Goal: Ask a question

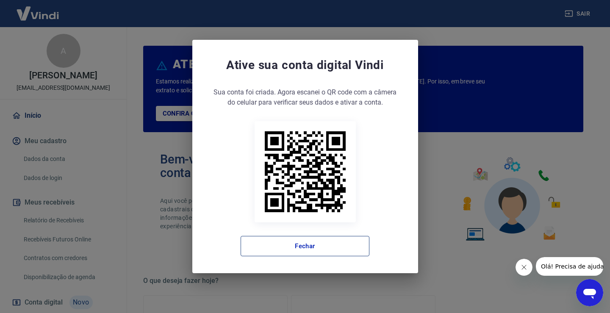
click at [318, 247] on button "Fechar" at bounding box center [305, 246] width 129 height 20
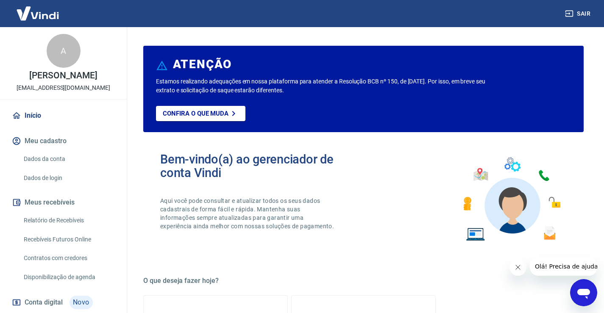
click at [585, 298] on icon "Abrir janela de mensagens" at bounding box center [583, 292] width 15 height 15
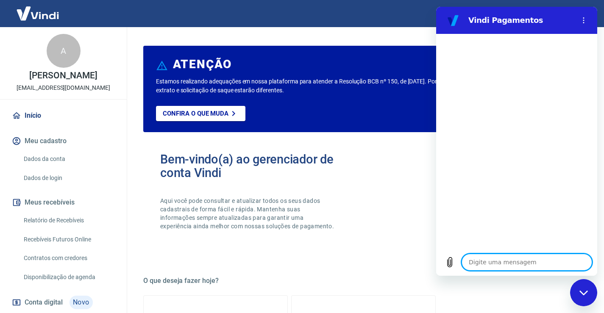
click at [487, 266] on textarea at bounding box center [526, 262] width 130 height 17
type textarea "b"
type textarea "x"
type textarea "bo"
type textarea "x"
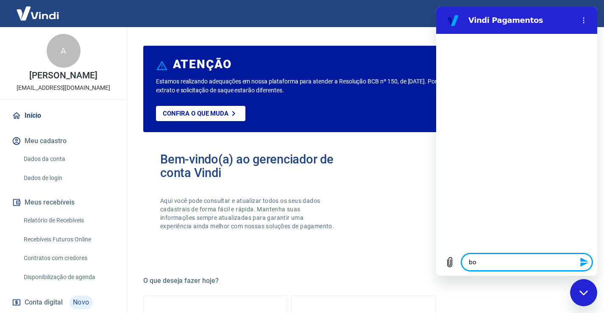
type textarea "bom"
type textarea "x"
type textarea "bom"
type textarea "x"
type textarea "bom d"
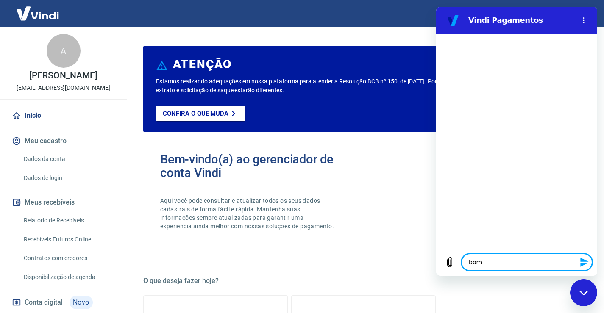
type textarea "x"
type textarea "bom di"
type textarea "x"
type textarea "bom dia"
type textarea "x"
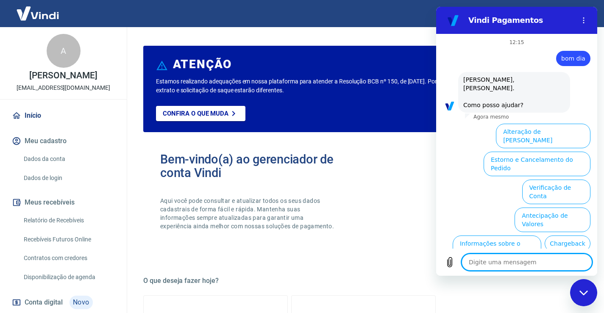
scroll to position [41, 0]
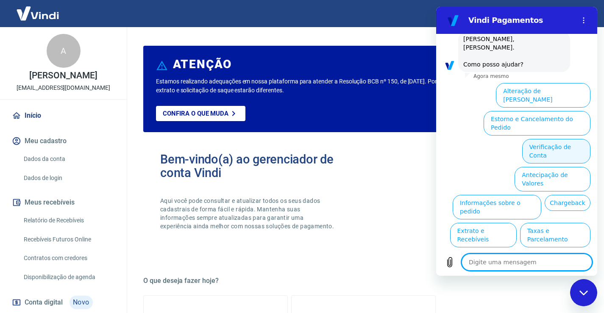
click at [551, 139] on button "Verificação de Conta" at bounding box center [556, 151] width 68 height 25
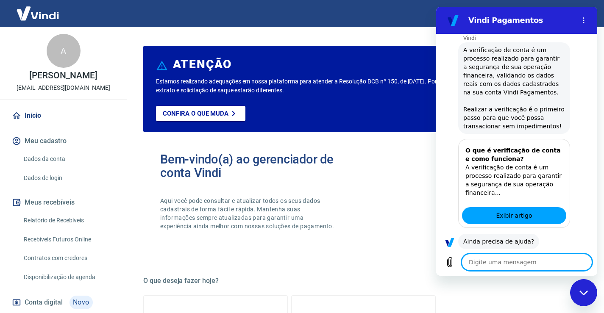
scroll to position [125, 0]
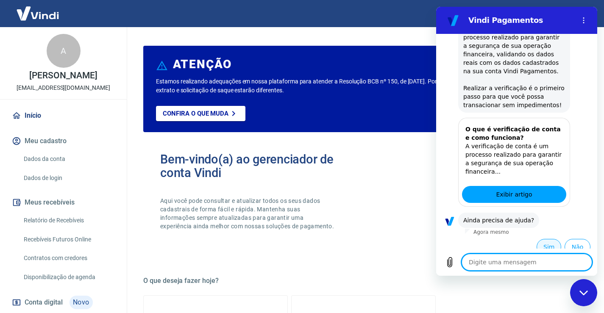
click at [538, 241] on button "Sim" at bounding box center [548, 247] width 25 height 16
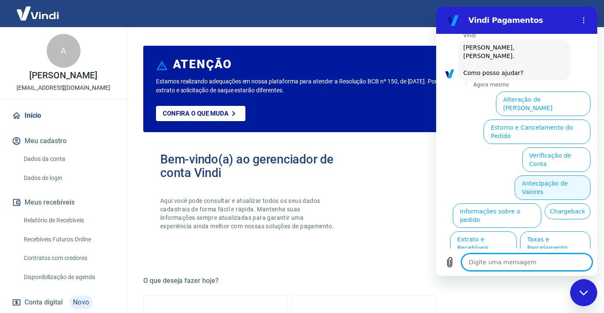
scroll to position [303, 0]
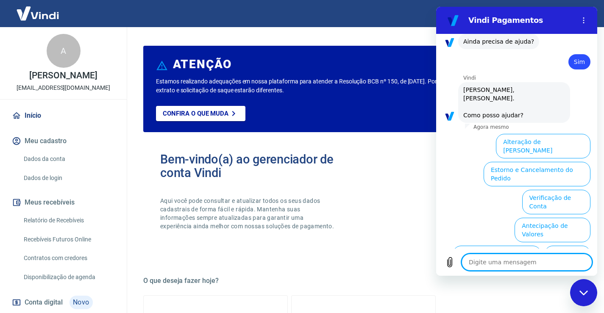
click at [536, 190] on button "Verificação de Conta" at bounding box center [556, 202] width 68 height 25
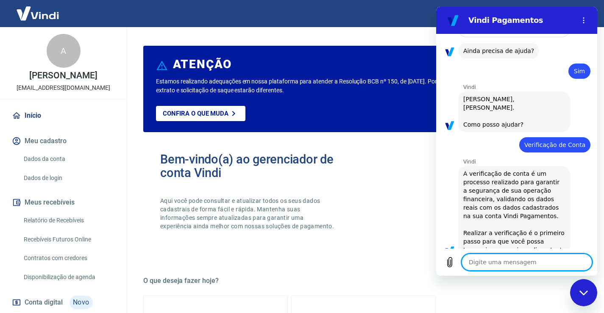
click at [486, 260] on textarea at bounding box center [526, 262] width 130 height 17
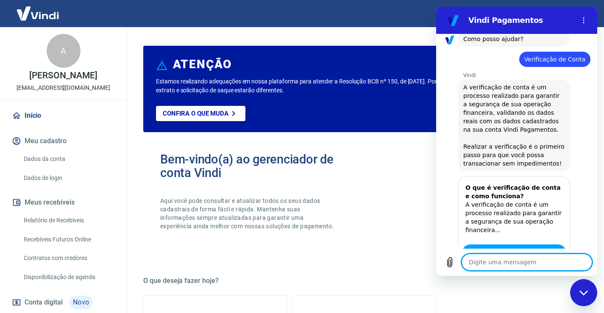
type textarea "x"
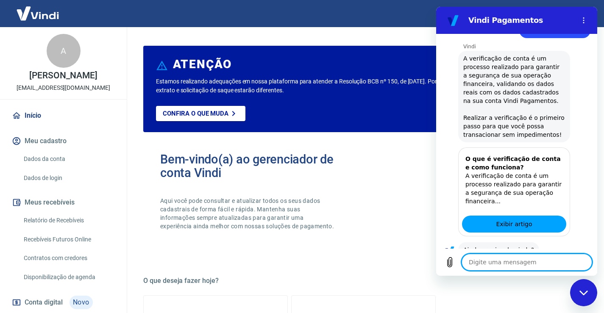
type textarea "f"
type textarea "x"
type textarea "fa"
type textarea "x"
type textarea "fal"
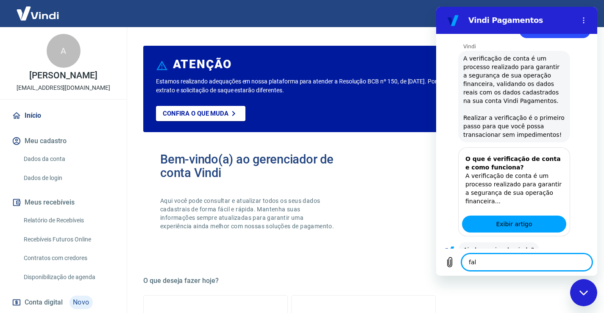
type textarea "x"
type textarea "fala"
type textarea "x"
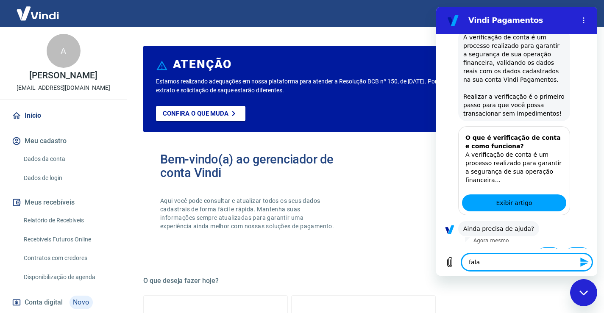
type textarea "falar"
type textarea "x"
type textarea "falar"
type textarea "x"
type textarea "falar c"
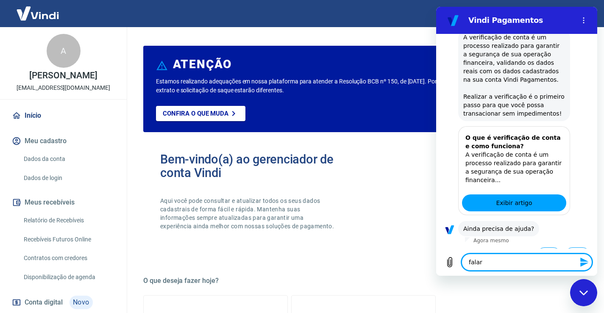
type textarea "x"
type textarea "falar co"
type textarea "x"
type textarea "falar com"
type textarea "x"
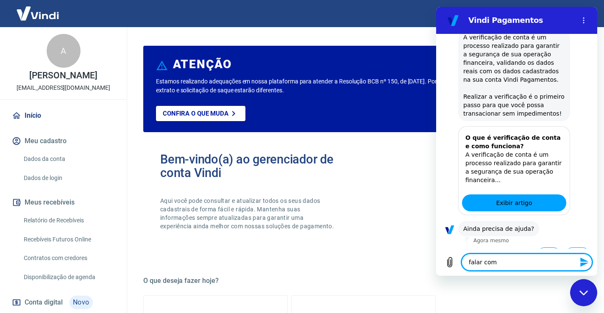
type textarea "falar com"
type textarea "x"
type textarea "falar com a"
type textarea "x"
type textarea "falar com at"
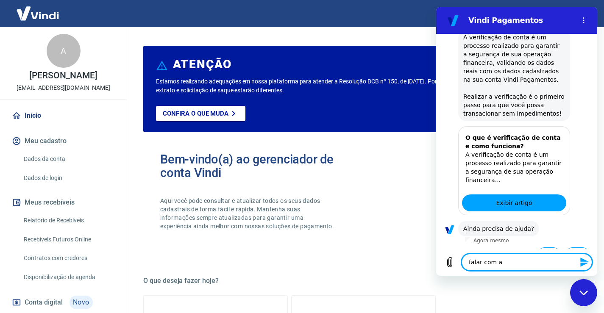
type textarea "x"
type textarea "falar com ate"
type textarea "x"
type textarea "falar com [GEOGRAPHIC_DATA]"
type textarea "x"
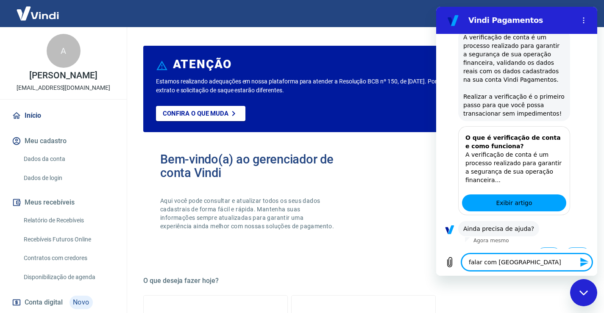
type textarea "falar com atend"
type textarea "x"
type textarea "falar com atende"
type textarea "x"
type textarea "falar com atenden"
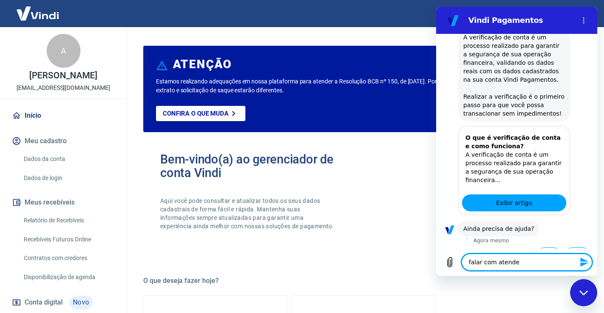
type textarea "x"
type textarea "falar com atendent"
type textarea "x"
type textarea "falar com atendente"
type textarea "x"
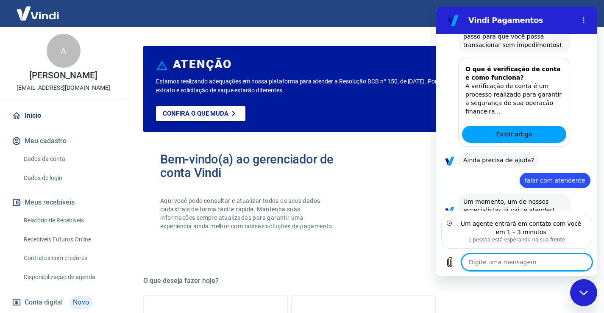
scroll to position [490, 0]
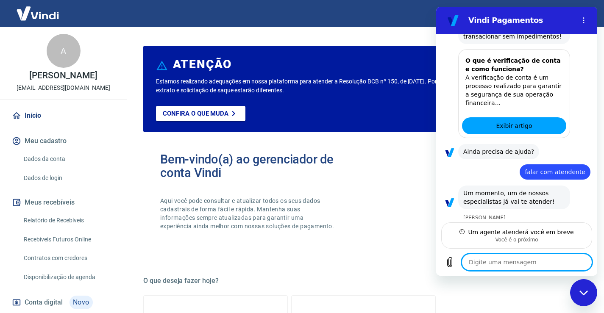
type textarea "x"
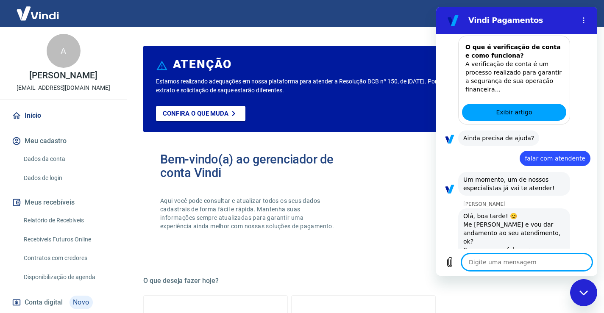
scroll to position [522, 0]
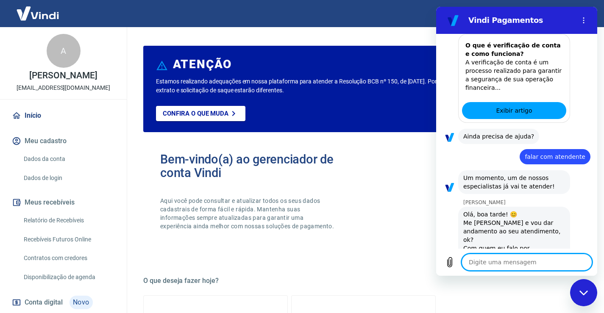
type textarea "A"
type textarea "x"
type textarea "AN"
type textarea "x"
type textarea "AND"
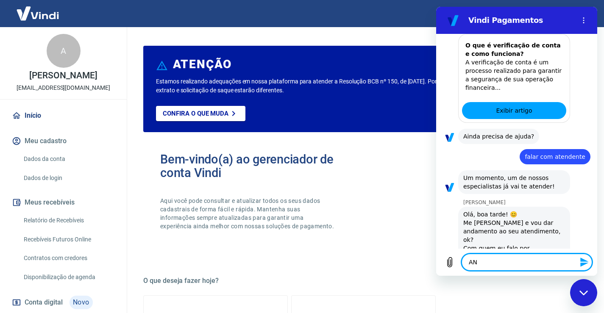
type textarea "x"
type textarea "ANDE"
type textarea "x"
type textarea "ANDEW"
type textarea "x"
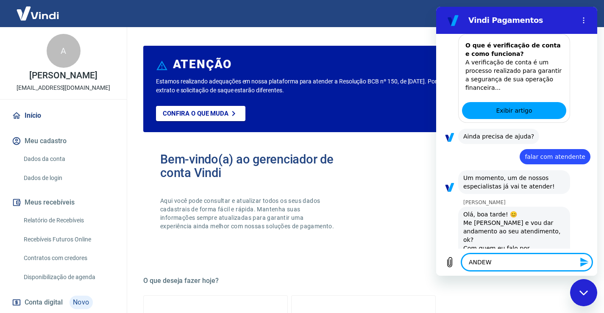
type textarea "ANDE"
type textarea "x"
type textarea "AND"
type textarea "x"
type textarea "AN"
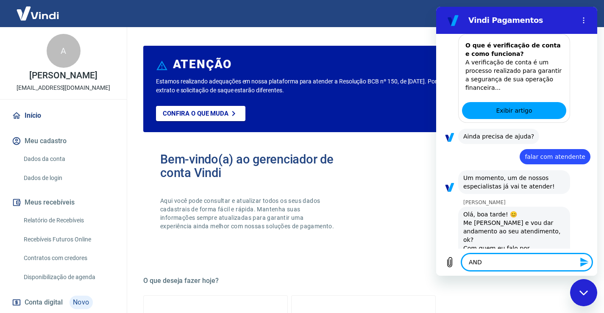
type textarea "x"
type textarea "A"
type textarea "x"
type textarea "An"
type textarea "x"
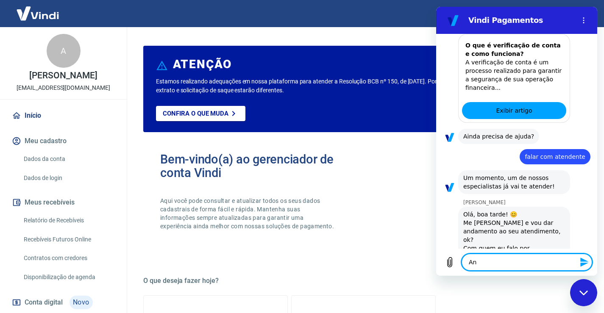
type textarea "And"
type textarea "x"
type textarea "Andr"
type textarea "x"
type textarea "[PERSON_NAME]"
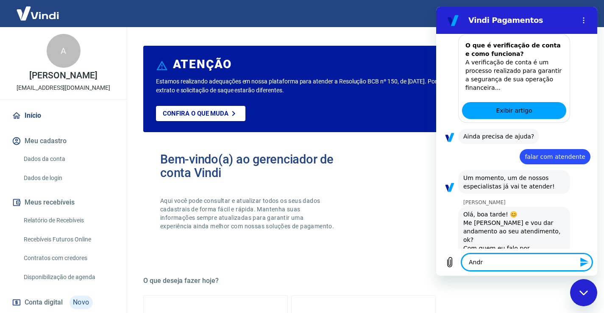
type textarea "x"
type textarea "[PERSON_NAME]"
type textarea "x"
type textarea "Andrezz"
type textarea "x"
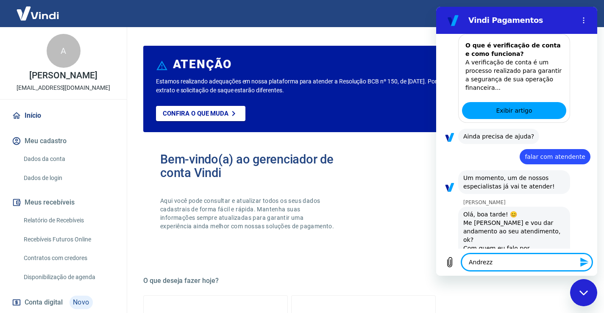
type textarea "[PERSON_NAME]"
type textarea "x"
type textarea "[PERSON_NAME]"
type textarea "x"
type textarea "[PERSON_NAME] e"
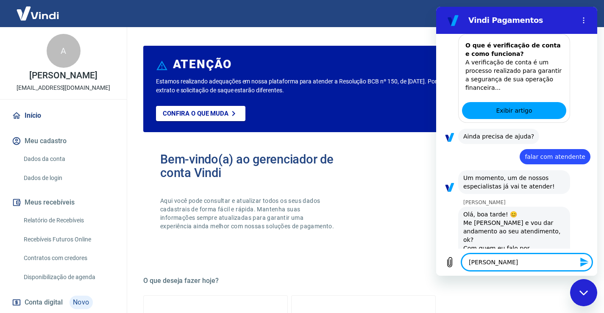
type textarea "x"
type textarea "Andrezza es"
type textarea "x"
type textarea "[PERSON_NAME] est"
type textarea "x"
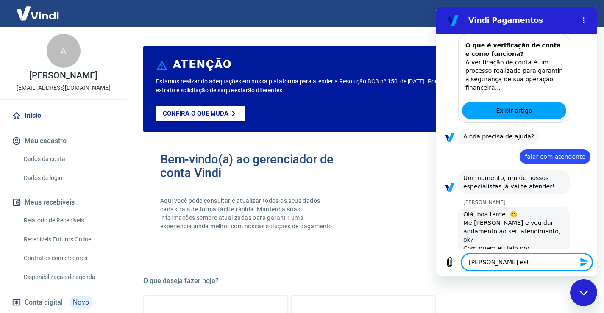
type textarea "Andrezza es"
type textarea "x"
type textarea "[PERSON_NAME] e"
type textarea "x"
type textarea "[PERSON_NAME]"
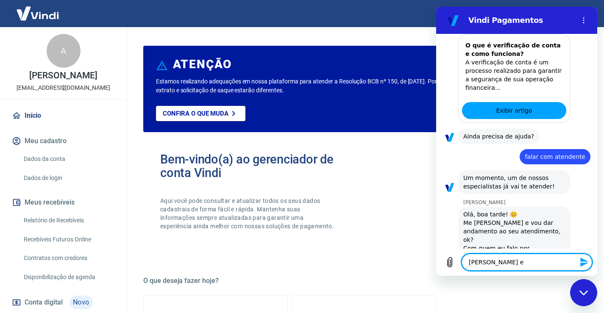
type textarea "x"
type textarea "[PERSON_NAME]"
type textarea "x"
type textarea "[PERSON_NAME],"
type textarea "x"
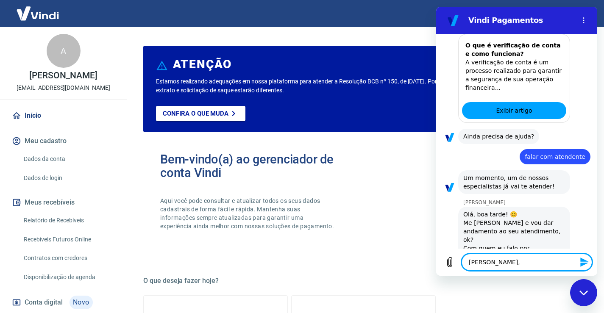
type textarea "[PERSON_NAME],"
type textarea "x"
type textarea "[PERSON_NAME], m"
type textarea "x"
type textarea "[PERSON_NAME], me"
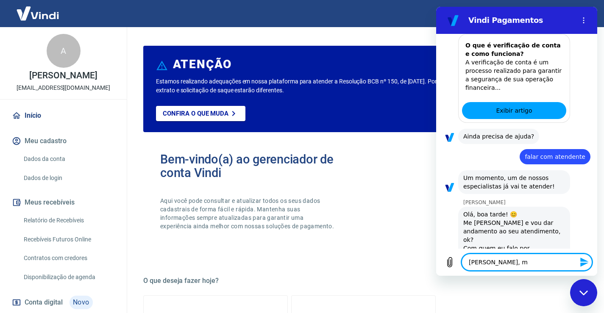
type textarea "x"
type textarea "[PERSON_NAME], me"
type textarea "x"
type textarea "[PERSON_NAME], me c"
type textarea "x"
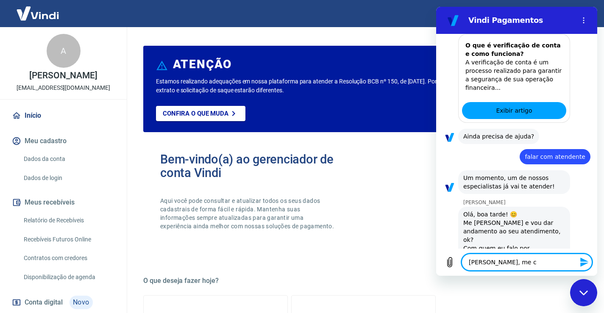
type textarea "[PERSON_NAME], me ch"
type textarea "x"
type textarea "[PERSON_NAME], me cha"
type textarea "x"
type textarea "[PERSON_NAME], me cham"
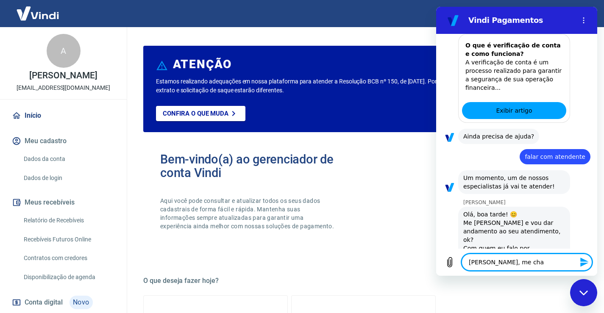
type textarea "x"
type textarea "[PERSON_NAME], me chamo"
type textarea "x"
type textarea "[PERSON_NAME], me chamo"
type textarea "x"
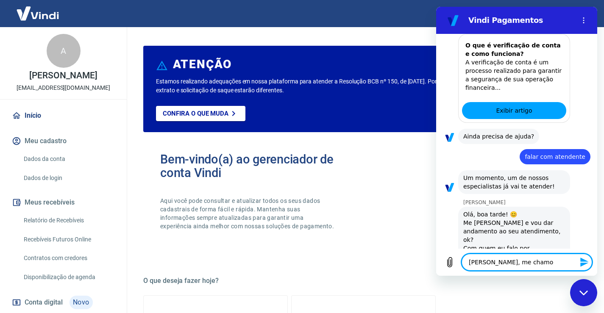
type textarea "[PERSON_NAME], me chamo A"
type textarea "x"
type textarea "[PERSON_NAME], me chamo AN"
type textarea "x"
type textarea "[PERSON_NAME], me chamo ANt"
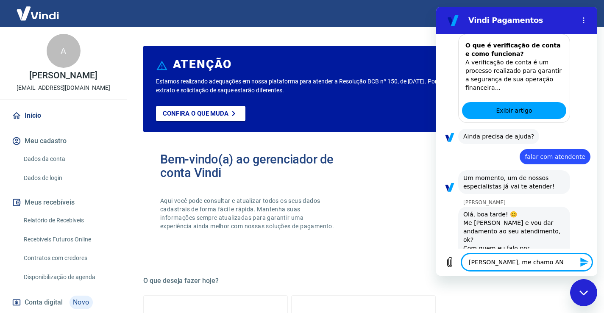
type textarea "x"
type textarea "[PERSON_NAME], me chamo AN"
type textarea "x"
type textarea "[PERSON_NAME], me chamo A"
type textarea "x"
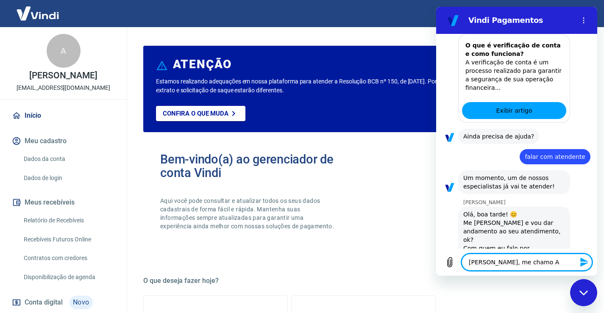
type textarea "[PERSON_NAME], me chamo AN"
type textarea "x"
type textarea "[PERSON_NAME], me chamo ANT"
type textarea "x"
type textarea "[PERSON_NAME], me chamo ANTO"
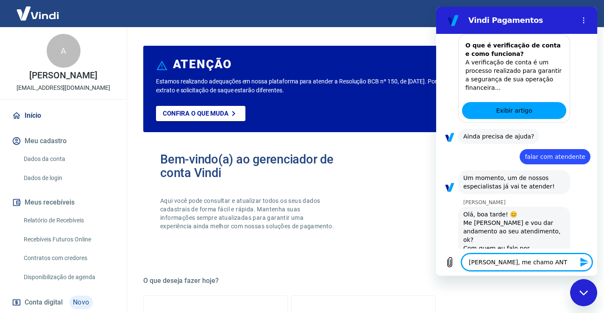
type textarea "x"
type textarea "[PERSON_NAME], me [PERSON_NAME]"
type textarea "x"
type textarea "[PERSON_NAME], me [PERSON_NAME]"
type textarea "x"
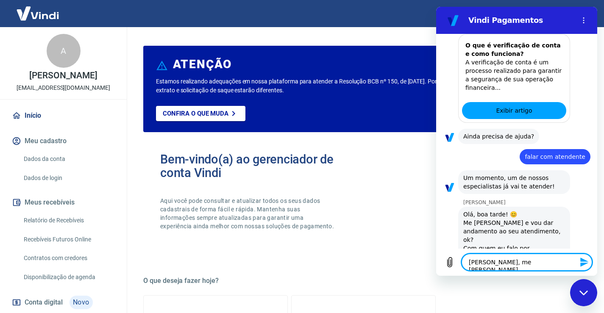
type textarea "[PERSON_NAME], me [PERSON_NAME]"
type textarea "x"
type textarea "[PERSON_NAME], me chamo ANTO"
type textarea "x"
type textarea "[PERSON_NAME], me chamo ANT"
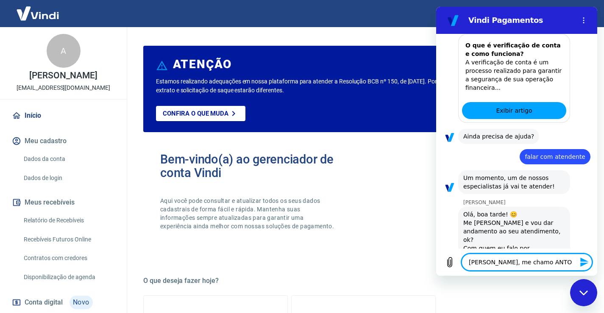
type textarea "x"
type textarea "[PERSON_NAME], me chamo AN"
type textarea "x"
type textarea "[PERSON_NAME], me chamo A"
type textarea "x"
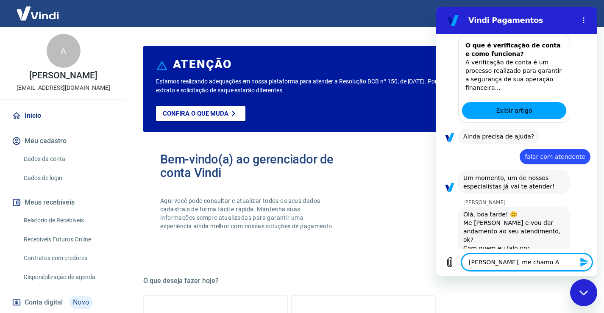
type textarea "[PERSON_NAME], me chamo An"
type textarea "x"
type textarea "[PERSON_NAME], me chamo Ant"
type textarea "x"
type textarea "[PERSON_NAME], me chamo Antn"
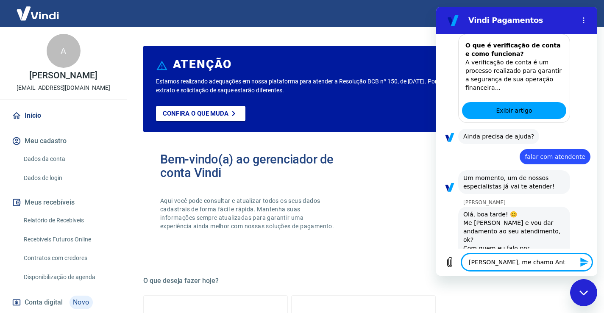
type textarea "x"
type textarea "[PERSON_NAME], me chamo Ant"
type textarea "x"
type textarea "[PERSON_NAME], me chamo Anto"
type textarea "x"
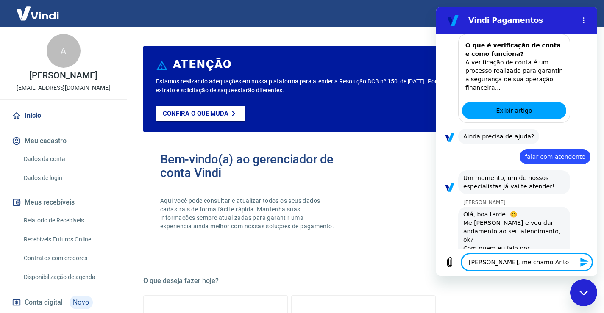
type textarea "[PERSON_NAME], me chamo [PERSON_NAME]"
type textarea "x"
type textarea "[PERSON_NAME], me [PERSON_NAME]"
type textarea "x"
type textarea "[PERSON_NAME], me chamo [PERSON_NAME]"
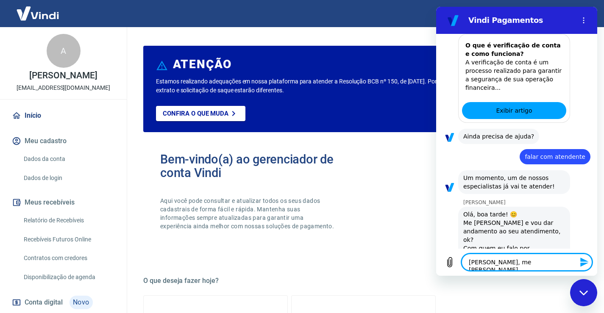
type textarea "x"
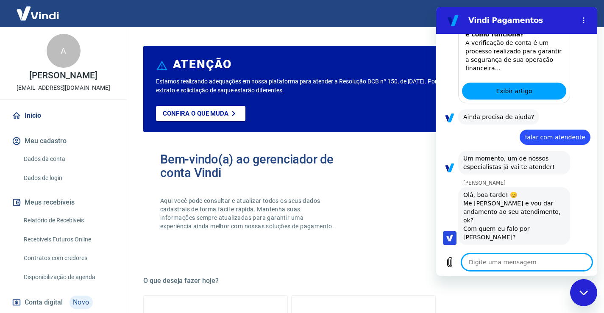
type textarea "x"
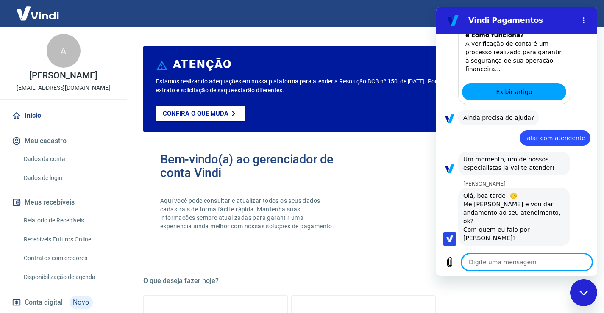
scroll to position [542, 0]
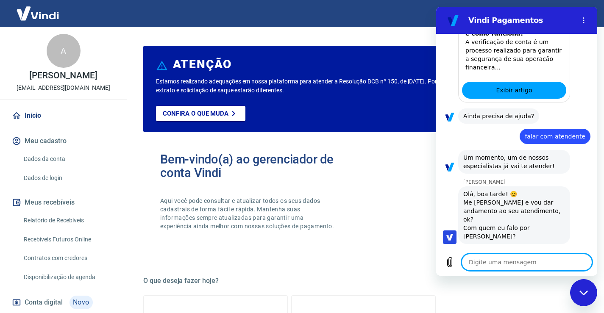
type textarea "U"
type textarea "x"
type textarea "E"
type textarea "x"
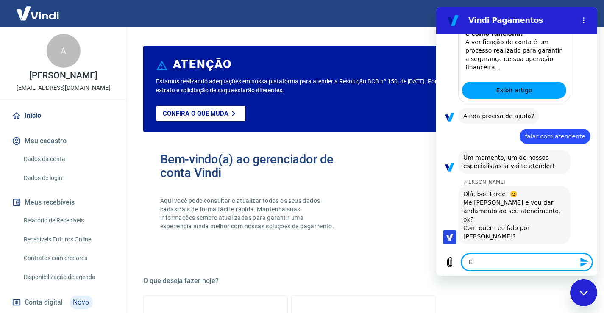
type textarea "ES"
type textarea "x"
type textarea "EST"
type textarea "x"
type textarea "ESTA"
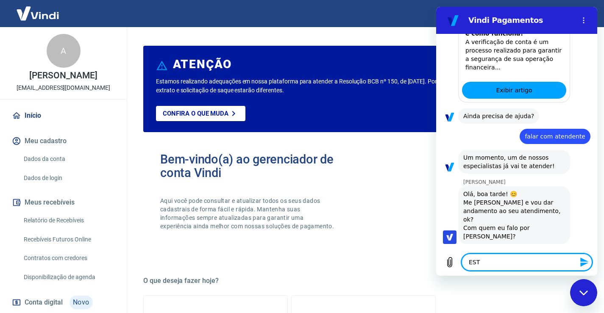
type textarea "x"
type textarea "EST"
type textarea "x"
type textarea "ES"
type textarea "x"
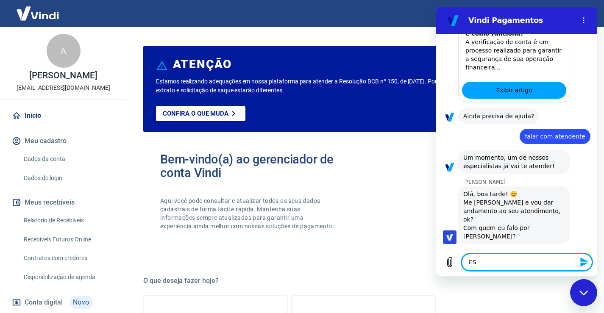
type textarea "E"
type textarea "x"
type textarea "Es"
type textarea "x"
type textarea "Est"
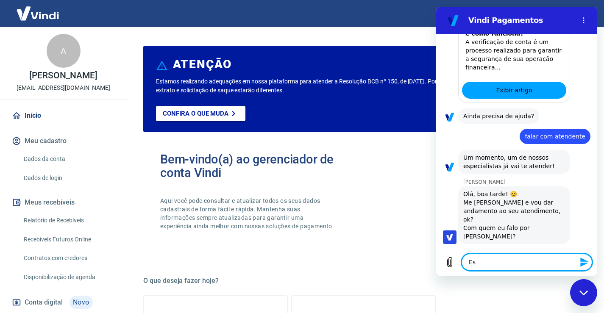
type textarea "x"
type textarea "Esta"
type textarea "x"
type textarea "Estam"
type textarea "x"
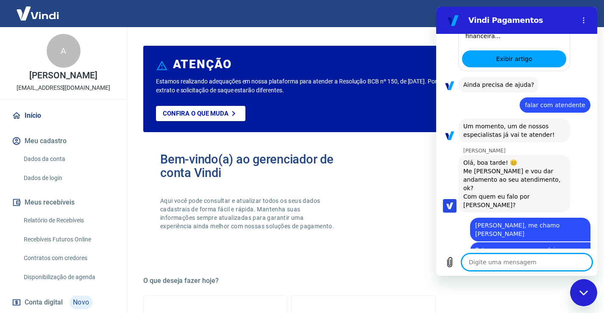
scroll to position [575, 0]
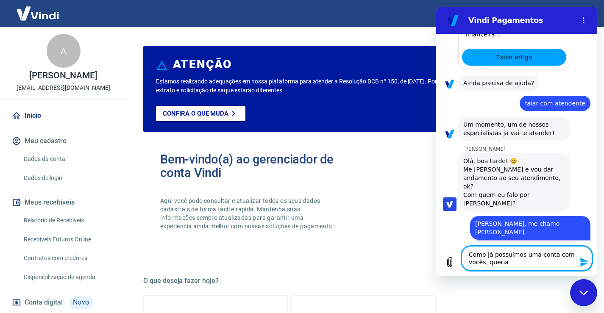
drag, startPoint x: 516, startPoint y: 263, endPoint x: 976, endPoint y: 299, distance: 461.3
click at [516, 263] on textarea "Como já possuímos uma conta com vocês, queria" at bounding box center [526, 258] width 130 height 25
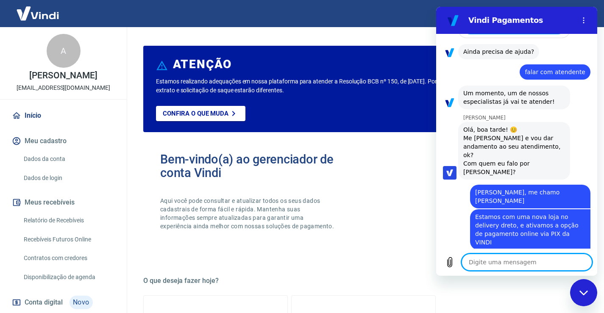
scroll to position [608, 0]
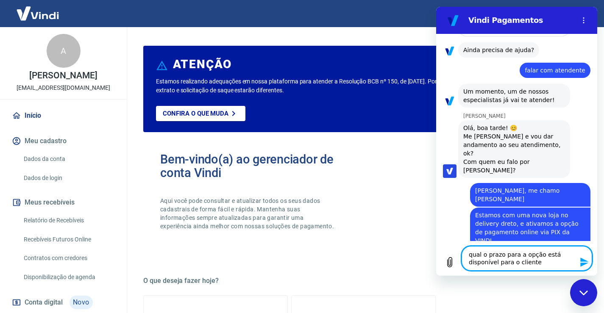
click at [544, 267] on textarea "qual o prazo para a opção está disponível para o cliente" at bounding box center [526, 258] width 130 height 25
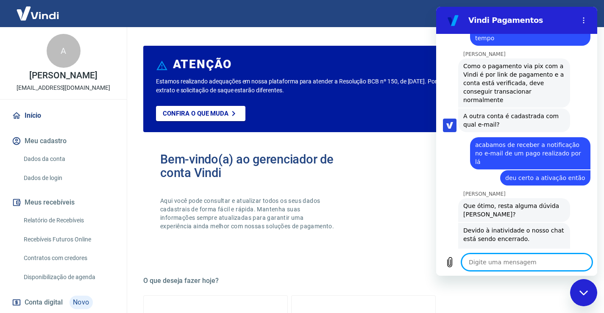
scroll to position [979, 0]
